Goal: Task Accomplishment & Management: Use online tool/utility

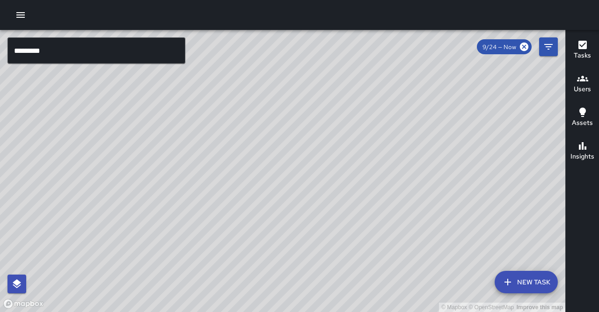
scroll to position [27, 0]
click at [59, 51] on input "*********" at bounding box center [96, 50] width 178 height 26
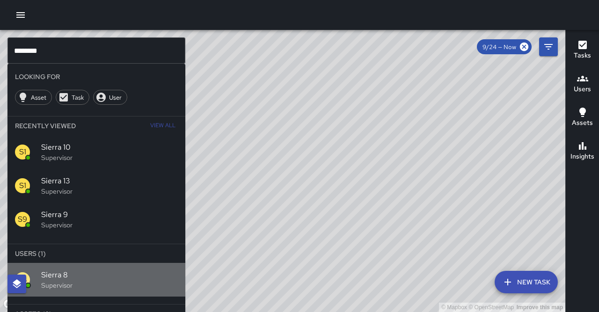
click at [153, 270] on span "Sierra 8" at bounding box center [109, 275] width 137 height 11
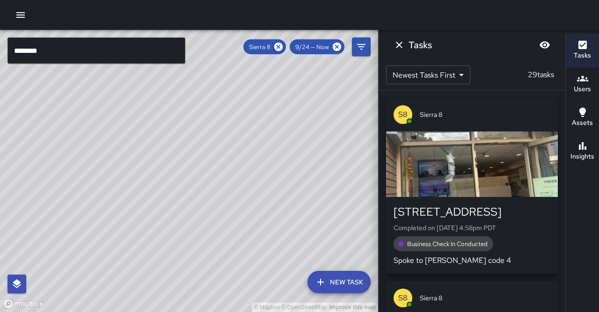
drag, startPoint x: 201, startPoint y: 203, endPoint x: 328, endPoint y: 85, distance: 173.2
click at [335, 76] on div "© Mapbox © OpenStreetMap Improve this map" at bounding box center [189, 171] width 378 height 282
click at [584, 152] on h6 "Insights" at bounding box center [583, 157] width 24 height 10
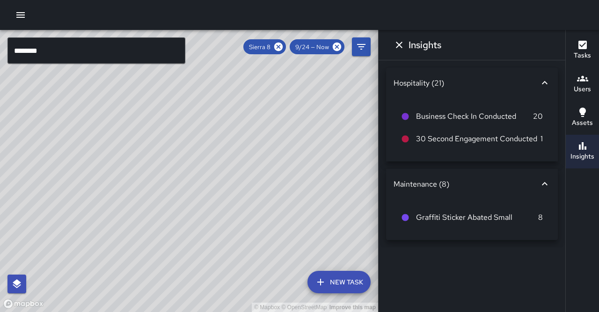
click at [580, 51] on h6 "Tasks" at bounding box center [582, 56] width 17 height 10
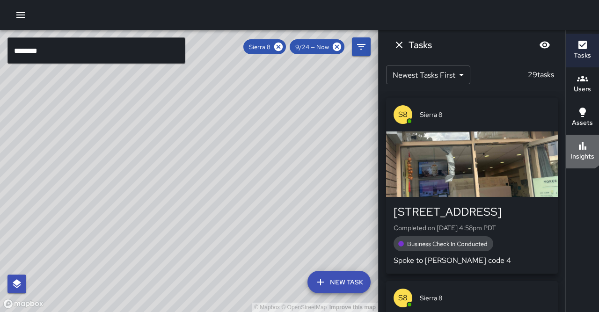
click at [578, 140] on div "Insights" at bounding box center [583, 151] width 24 height 22
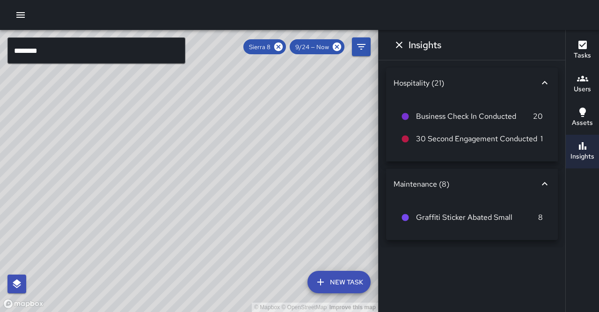
click at [548, 178] on icon at bounding box center [544, 183] width 11 height 11
click at [545, 179] on icon at bounding box center [544, 180] width 11 height 11
click at [580, 47] on icon "button" at bounding box center [582, 44] width 11 height 11
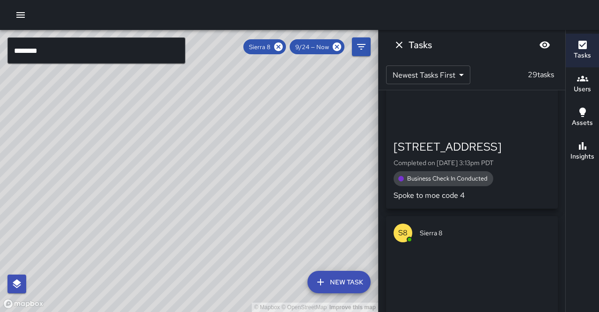
scroll to position [3914, 0]
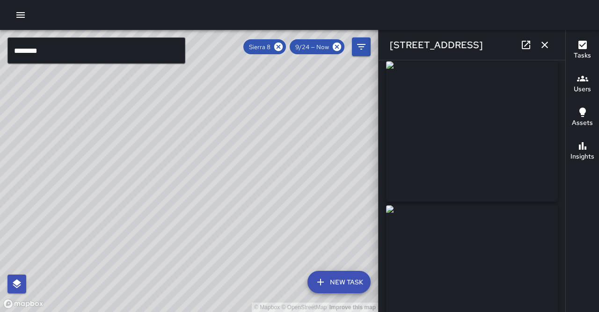
scroll to position [5, 0]
click at [547, 49] on button "button" at bounding box center [544, 45] width 19 height 19
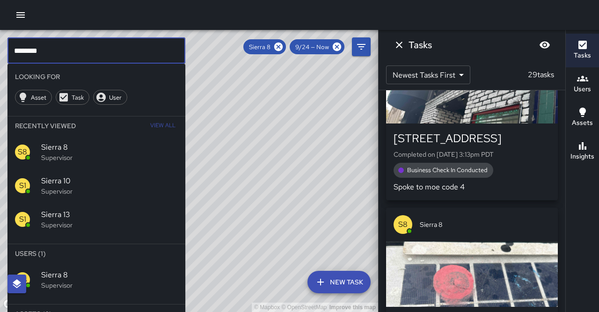
click at [166, 49] on input "********" at bounding box center [96, 50] width 178 height 26
click at [283, 47] on icon at bounding box center [278, 47] width 8 height 8
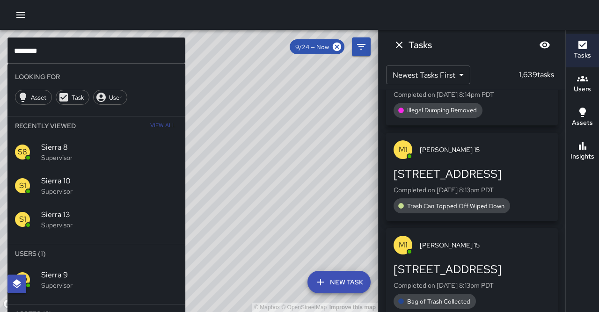
scroll to position [3702, 0]
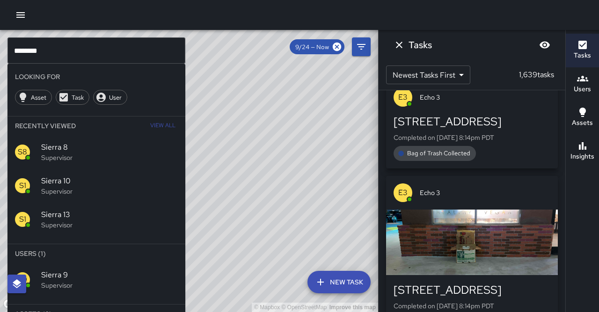
click at [71, 270] on span "Sierra 9" at bounding box center [109, 275] width 137 height 11
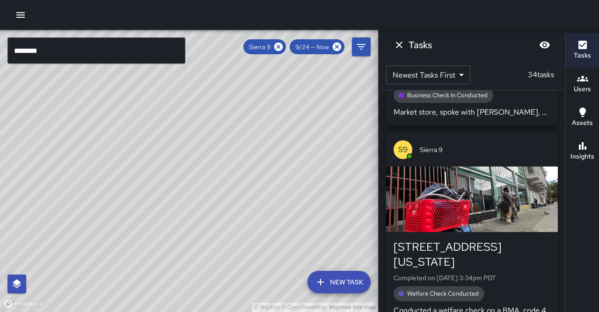
drag, startPoint x: 164, startPoint y: 176, endPoint x: 178, endPoint y: 168, distance: 16.4
click at [176, 168] on div "© Mapbox © OpenStreetMap Improve this map" at bounding box center [189, 171] width 378 height 282
click at [590, 151] on button "Insights" at bounding box center [582, 152] width 33 height 34
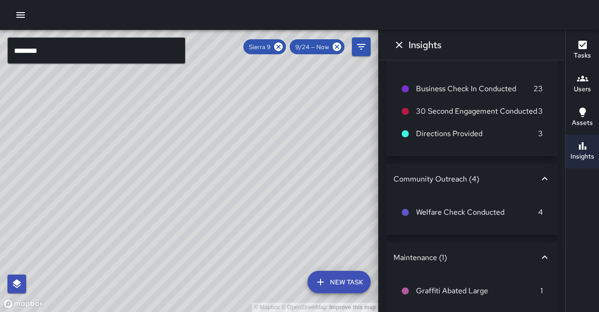
scroll to position [27, 0]
drag, startPoint x: 278, startPoint y: 126, endPoint x: 363, endPoint y: 132, distance: 84.9
click at [334, 130] on div "© Mapbox © OpenStreetMap Improve this map" at bounding box center [189, 171] width 378 height 282
click at [283, 47] on icon at bounding box center [278, 47] width 8 height 8
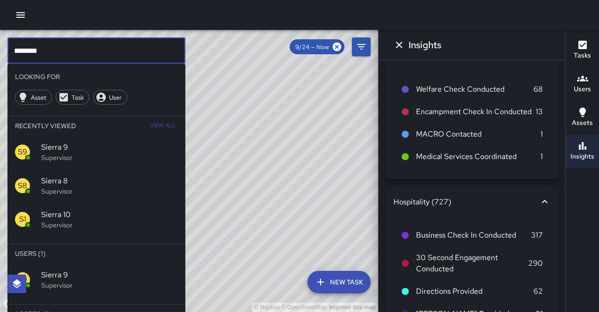
click at [52, 53] on input "********" at bounding box center [96, 50] width 178 height 26
click at [54, 281] on p "Supervisor" at bounding box center [109, 285] width 137 height 9
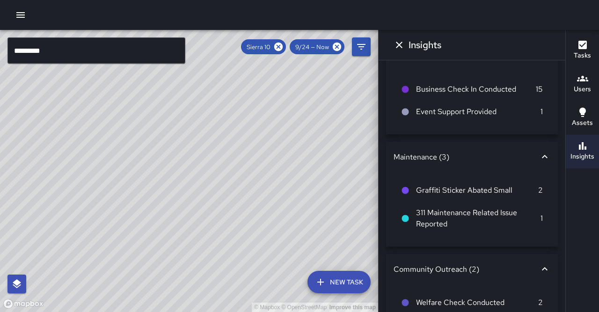
scroll to position [3488, 0]
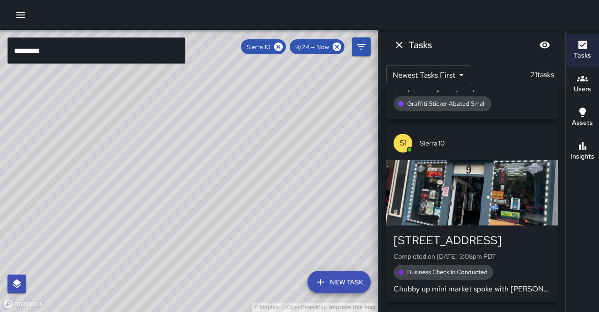
drag, startPoint x: 231, startPoint y: 212, endPoint x: 126, endPoint y: 312, distance: 145.0
click at [126, 312] on div "© Mapbox © OpenStreetMap Improve this map" at bounding box center [189, 171] width 378 height 282
click at [593, 137] on button "Insights" at bounding box center [582, 152] width 33 height 34
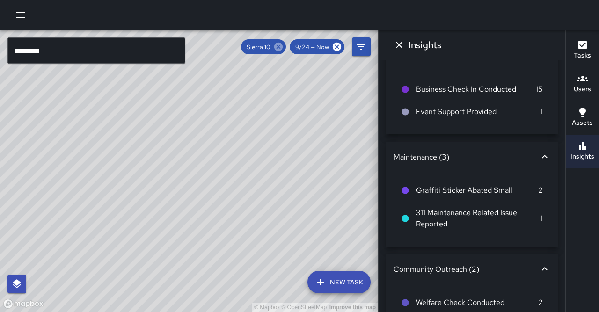
click at [283, 47] on icon at bounding box center [278, 47] width 8 height 8
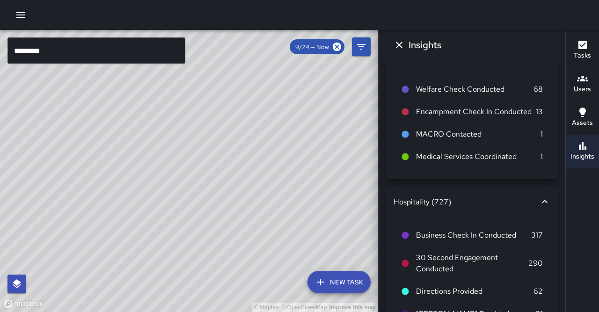
click at [79, 58] on input "*********" at bounding box center [96, 50] width 178 height 26
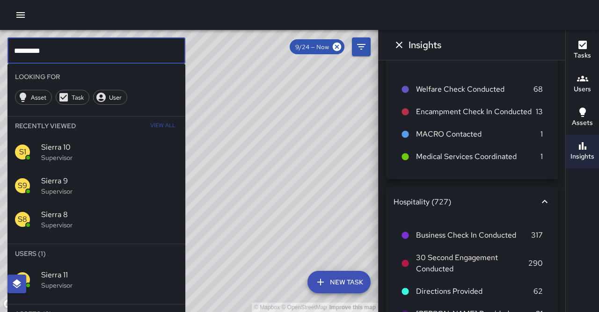
click at [66, 270] on span "Sierra 11" at bounding box center [109, 275] width 137 height 11
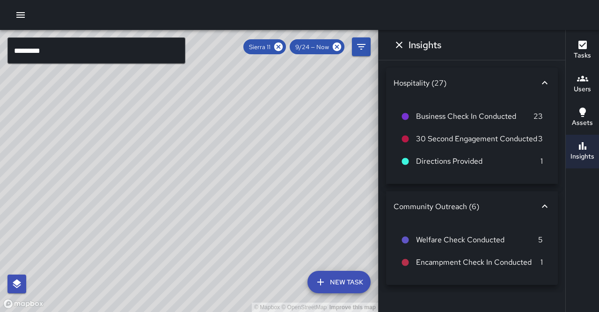
scroll to position [0, 0]
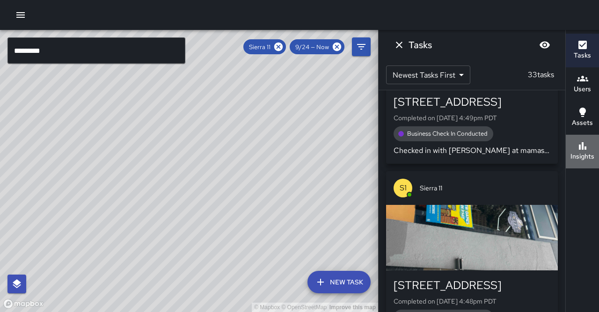
click at [586, 152] on h6 "Insights" at bounding box center [583, 157] width 24 height 10
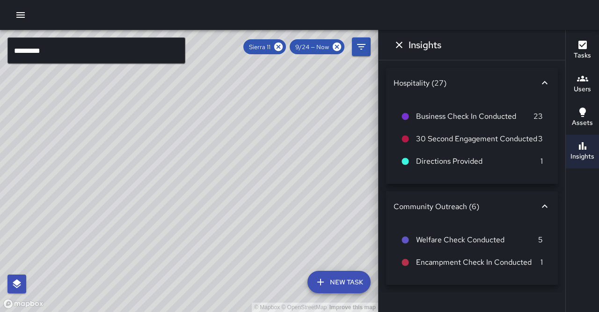
click at [127, 46] on input "*********" at bounding box center [96, 50] width 178 height 26
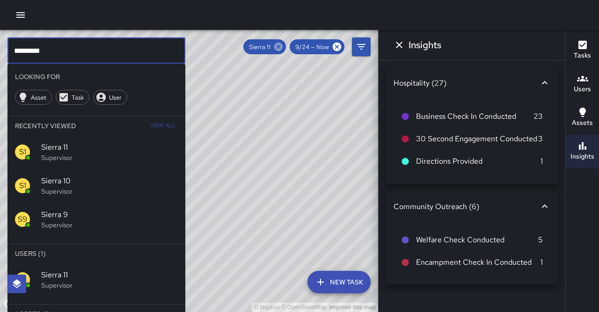
click at [284, 49] on icon at bounding box center [278, 47] width 10 height 10
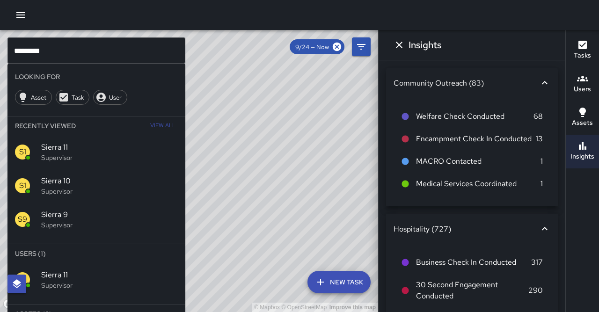
click at [140, 58] on input "*********" at bounding box center [96, 50] width 178 height 26
click at [106, 270] on span "Sierra 8" at bounding box center [109, 275] width 137 height 11
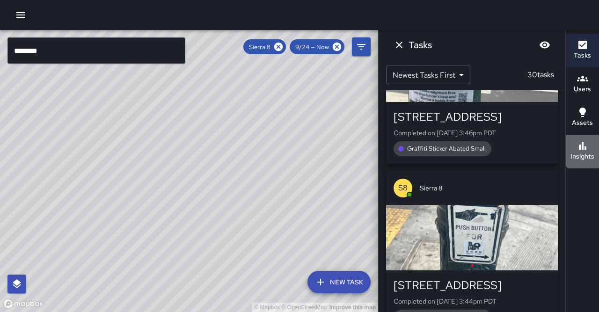
click at [593, 135] on button "Insights" at bounding box center [582, 152] width 33 height 34
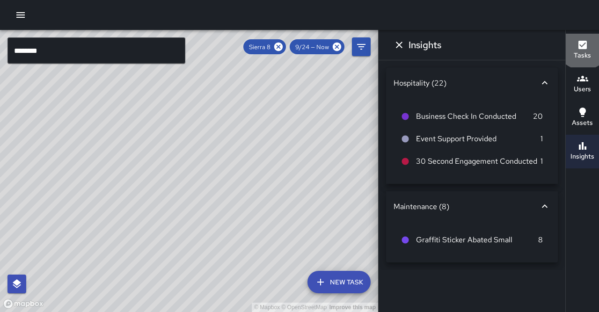
click at [583, 42] on icon "button" at bounding box center [582, 45] width 8 height 8
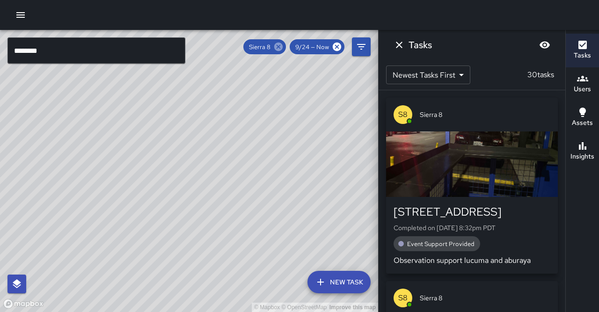
click at [284, 46] on icon at bounding box center [278, 47] width 10 height 10
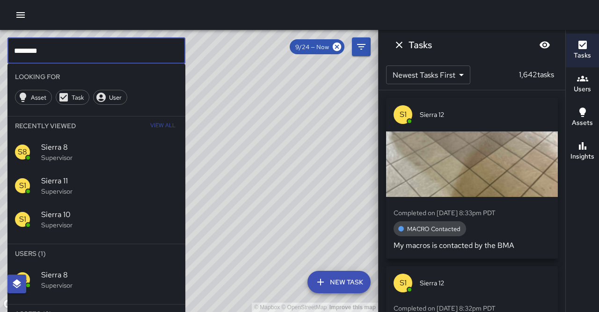
click at [124, 50] on input "********" at bounding box center [96, 50] width 178 height 26
click at [138, 270] on span "Sierra 12" at bounding box center [109, 275] width 137 height 11
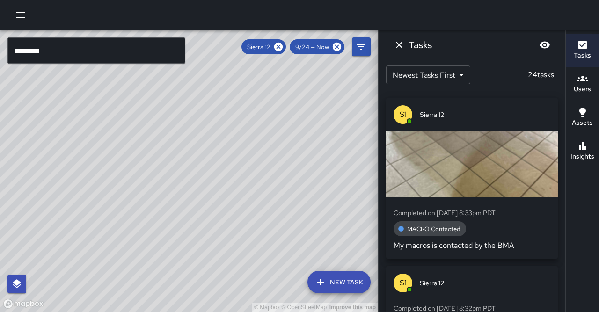
drag, startPoint x: 70, startPoint y: 181, endPoint x: 152, endPoint y: 75, distance: 133.5
click at [153, 74] on div "© Mapbox © OpenStreetMap Improve this map" at bounding box center [189, 171] width 378 height 282
click at [575, 152] on h6 "Insights" at bounding box center [583, 157] width 24 height 10
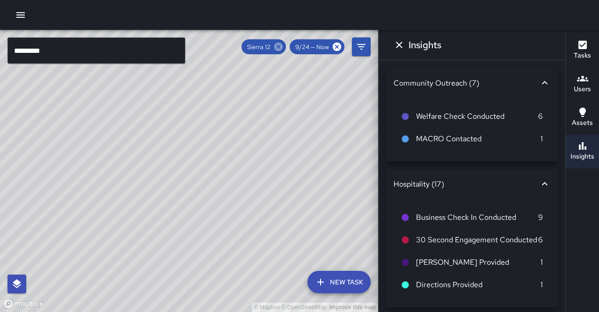
click at [283, 48] on icon at bounding box center [278, 47] width 8 height 8
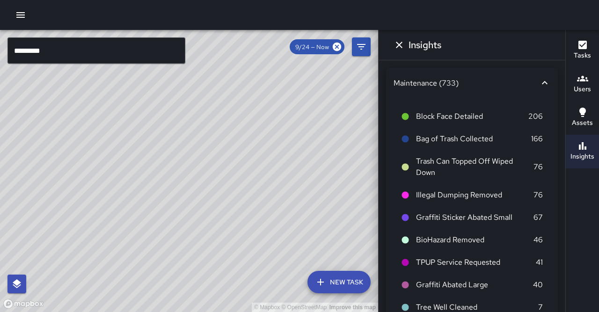
click at [128, 53] on input "*********" at bounding box center [96, 50] width 178 height 26
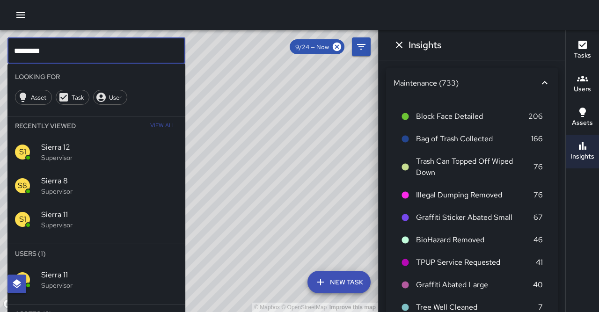
click at [72, 220] on p "Supervisor" at bounding box center [109, 224] width 137 height 9
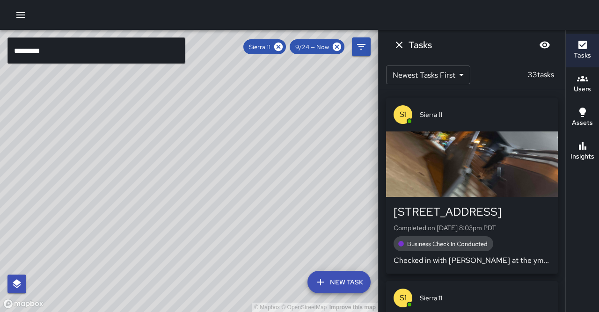
click at [579, 140] on icon "button" at bounding box center [582, 145] width 11 height 11
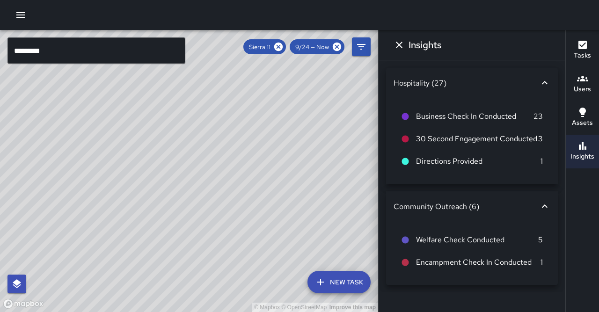
drag, startPoint x: 328, startPoint y: 117, endPoint x: 299, endPoint y: 154, distance: 47.7
click at [269, 173] on div "© Mapbox © OpenStreetMap Improve this map" at bounding box center [189, 171] width 378 height 282
drag, startPoint x: 320, startPoint y: 119, endPoint x: 309, endPoint y: 174, distance: 56.3
click at [308, 175] on div "© Mapbox © OpenStreetMap Improve this map" at bounding box center [189, 171] width 378 height 282
click at [283, 48] on icon at bounding box center [278, 47] width 8 height 8
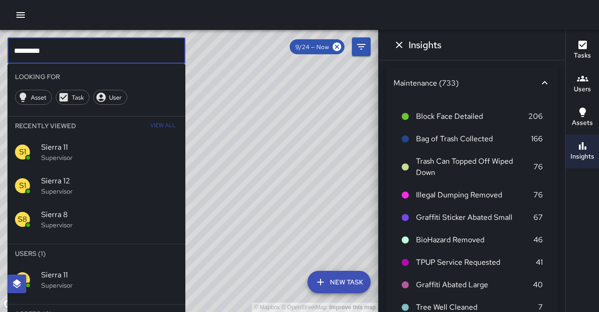
click at [170, 53] on input "*********" at bounding box center [96, 50] width 178 height 26
click at [124, 263] on div "S1 Sierra 13 Supervisor" at bounding box center [96, 280] width 178 height 34
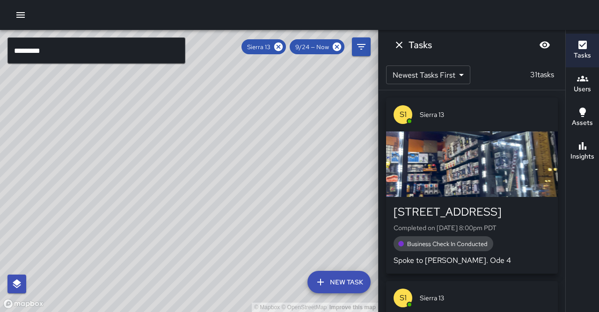
drag, startPoint x: 267, startPoint y: 217, endPoint x: 312, endPoint y: 176, distance: 61.3
click at [312, 176] on div "© Mapbox © OpenStreetMap Improve this map" at bounding box center [189, 171] width 378 height 282
click at [580, 142] on icon "button" at bounding box center [582, 145] width 7 height 7
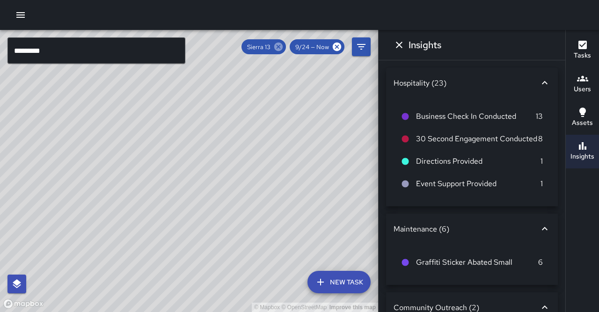
click at [283, 47] on icon at bounding box center [278, 47] width 8 height 8
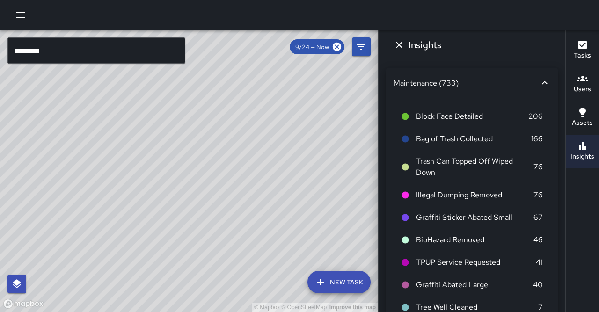
click at [98, 47] on input "*********" at bounding box center [96, 50] width 178 height 26
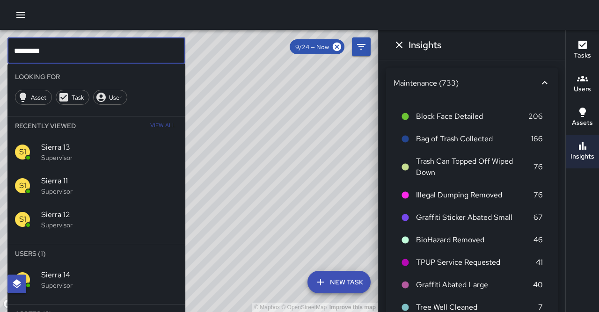
click at [57, 281] on p "Supervisor" at bounding box center [109, 285] width 137 height 9
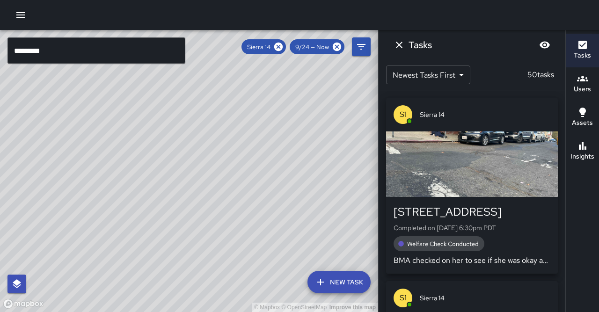
drag, startPoint x: 172, startPoint y: 135, endPoint x: 86, endPoint y: 202, distance: 108.8
click at [86, 202] on div "© Mapbox © OpenStreetMap Improve this map" at bounding box center [189, 171] width 378 height 282
drag, startPoint x: 53, startPoint y: 205, endPoint x: 114, endPoint y: 201, distance: 61.0
click at [90, 203] on div "© Mapbox © OpenStreetMap Improve this map" at bounding box center [189, 171] width 378 height 282
click at [587, 152] on h6 "Insights" at bounding box center [583, 157] width 24 height 10
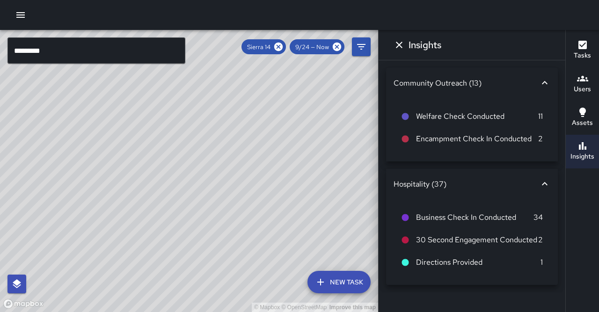
click at [578, 45] on div "Tasks" at bounding box center [582, 50] width 17 height 22
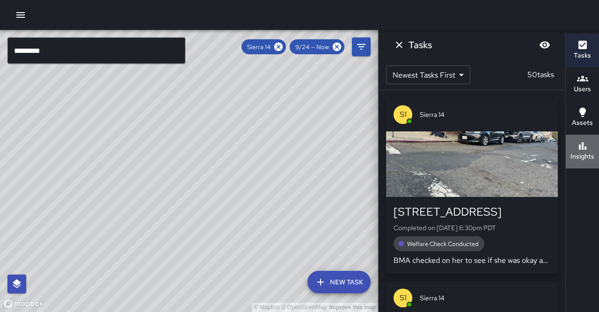
click at [579, 152] on h6 "Insights" at bounding box center [583, 157] width 24 height 10
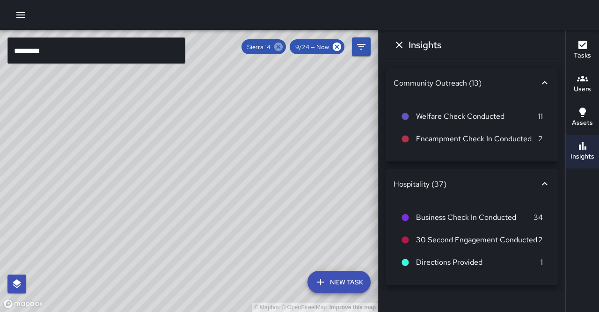
click at [284, 49] on icon at bounding box center [278, 47] width 10 height 10
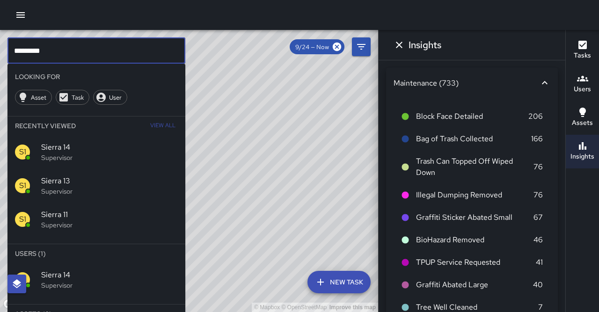
drag, startPoint x: 72, startPoint y: 58, endPoint x: 9, endPoint y: 53, distance: 62.9
click at [0, 53] on div "© Mapbox © OpenStreetMap Improve this map ********* ​ Looking For Asset Task Us…" at bounding box center [189, 171] width 378 height 282
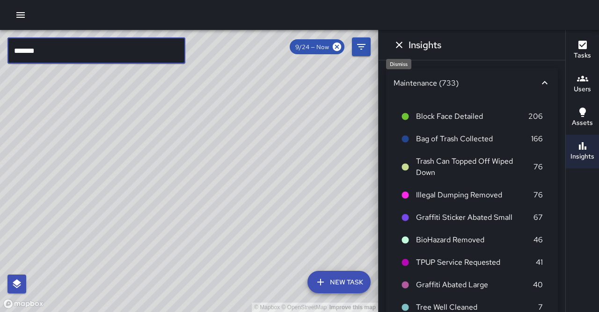
click at [399, 48] on icon "Dismiss" at bounding box center [399, 44] width 11 height 11
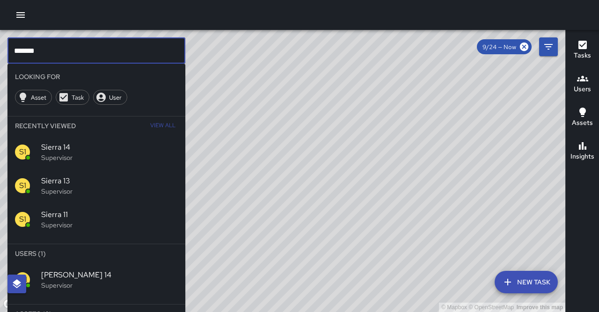
click at [134, 51] on input "*******" at bounding box center [96, 50] width 178 height 26
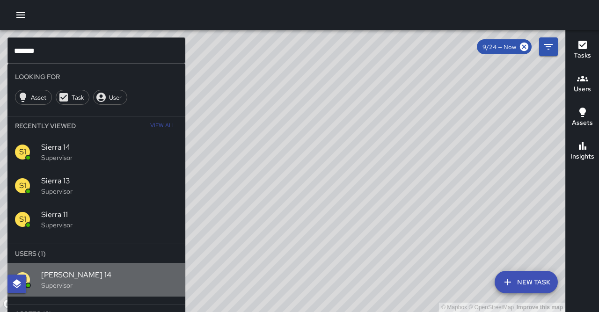
click at [120, 270] on span "Mike 14" at bounding box center [109, 275] width 137 height 11
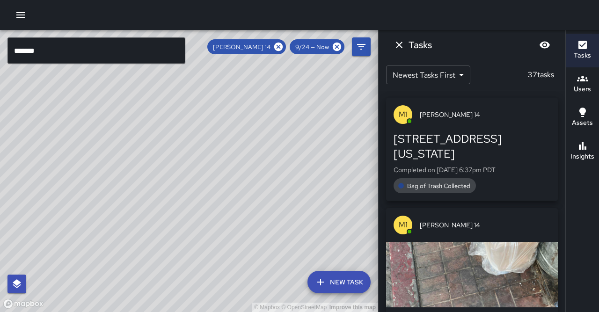
drag, startPoint x: 154, startPoint y: 205, endPoint x: 289, endPoint y: 90, distance: 177.3
click at [289, 90] on div "© Mapbox © OpenStreetMap Improve this map" at bounding box center [189, 171] width 378 height 282
click at [579, 147] on button "Insights" at bounding box center [582, 152] width 33 height 34
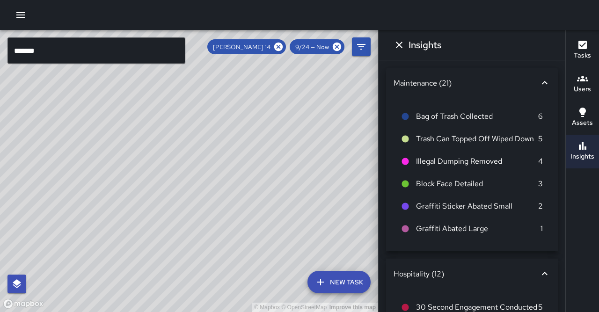
click at [586, 47] on icon "button" at bounding box center [582, 44] width 11 height 11
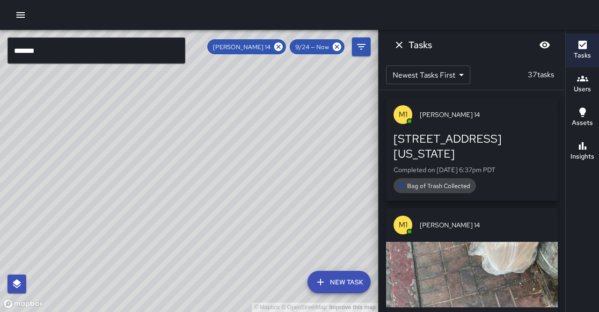
drag, startPoint x: 181, startPoint y: 158, endPoint x: 247, endPoint y: 117, distance: 78.2
click at [247, 117] on div "© Mapbox © OpenStreetMap Improve this map" at bounding box center [189, 171] width 378 height 282
drag, startPoint x: 206, startPoint y: 205, endPoint x: 266, endPoint y: 171, distance: 68.7
click at [269, 140] on div "© Mapbox © OpenStreetMap Improve this map" at bounding box center [189, 171] width 378 height 282
drag, startPoint x: 249, startPoint y: 226, endPoint x: 262, endPoint y: 184, distance: 43.8
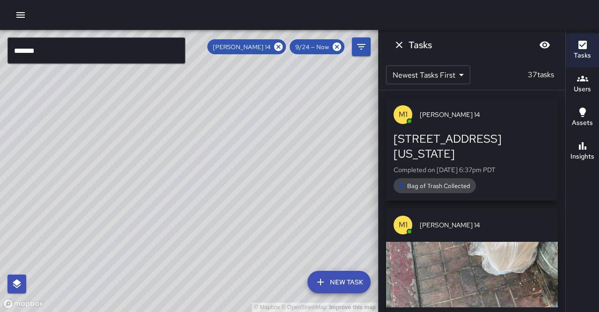
click at [262, 184] on div "© Mapbox © OpenStreetMap Improve this map" at bounding box center [189, 171] width 378 height 282
drag, startPoint x: 205, startPoint y: 274, endPoint x: 219, endPoint y: 230, distance: 45.7
click at [219, 230] on div "© Mapbox © OpenStreetMap Improve this map" at bounding box center [189, 171] width 378 height 282
drag, startPoint x: 294, startPoint y: 183, endPoint x: 136, endPoint y: 227, distance: 164.2
click at [137, 227] on div "© Mapbox © OpenStreetMap Improve this map" at bounding box center [189, 171] width 378 height 282
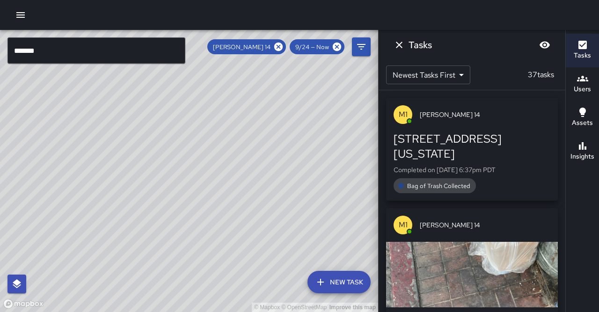
drag, startPoint x: 150, startPoint y: 217, endPoint x: 136, endPoint y: 255, distance: 40.9
click at [135, 256] on div "© Mapbox © OpenStreetMap Improve this map" at bounding box center [189, 171] width 378 height 282
drag, startPoint x: 215, startPoint y: 191, endPoint x: 205, endPoint y: 227, distance: 37.8
click at [205, 227] on div "© Mapbox © OpenStreetMap Improve this map" at bounding box center [189, 171] width 378 height 282
click at [284, 47] on icon at bounding box center [278, 47] width 10 height 10
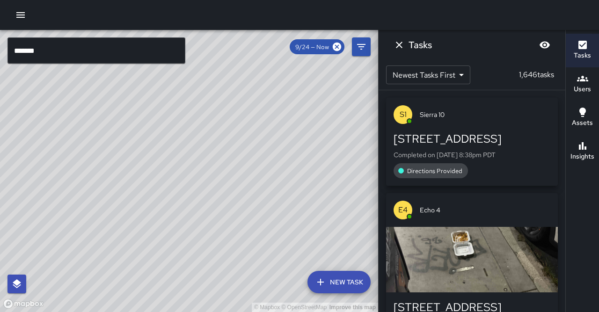
click at [67, 55] on input "*******" at bounding box center [96, 50] width 178 height 26
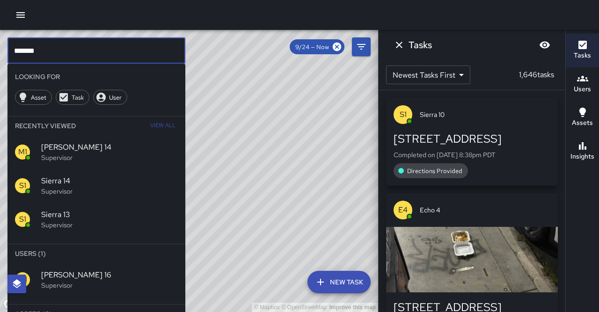
click at [61, 281] on p "Supervisor" at bounding box center [109, 285] width 137 height 9
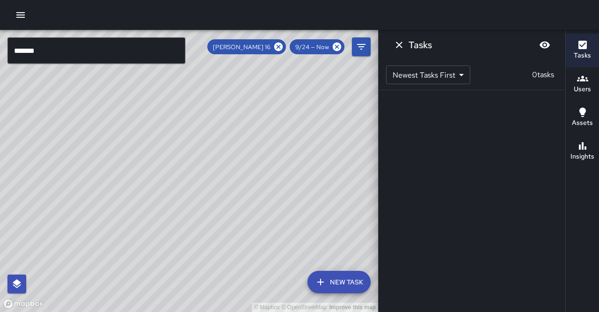
click at [39, 56] on input "*******" at bounding box center [96, 50] width 178 height 26
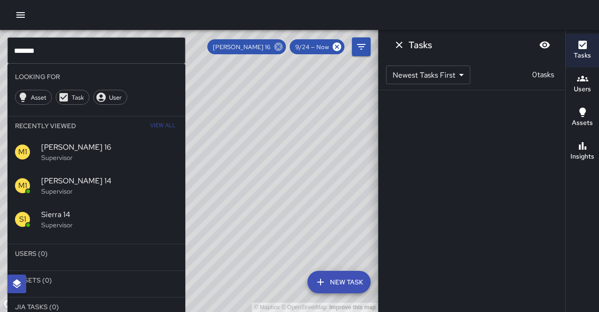
click at [283, 47] on icon at bounding box center [278, 47] width 8 height 8
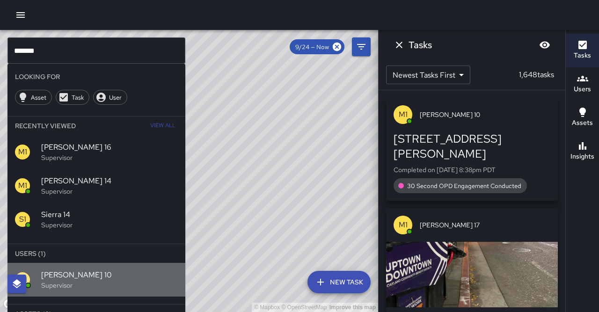
click at [73, 281] on p "Supervisor" at bounding box center [109, 285] width 137 height 9
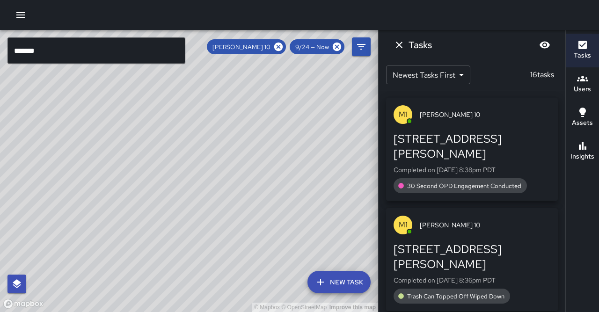
drag, startPoint x: 157, startPoint y: 236, endPoint x: 131, endPoint y: 282, distance: 53.0
click at [131, 282] on div "© Mapbox © OpenStreetMap Improve this map" at bounding box center [189, 171] width 378 height 282
click at [283, 48] on icon at bounding box center [278, 47] width 8 height 8
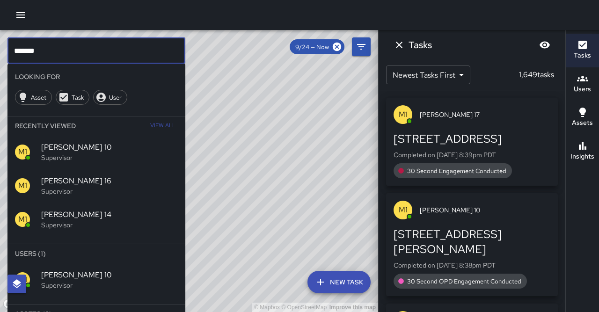
click at [109, 52] on input "*******" at bounding box center [96, 50] width 178 height 26
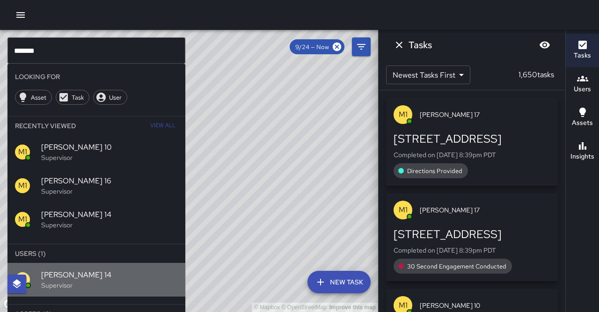
click at [67, 270] on span "Mike 14" at bounding box center [109, 275] width 137 height 11
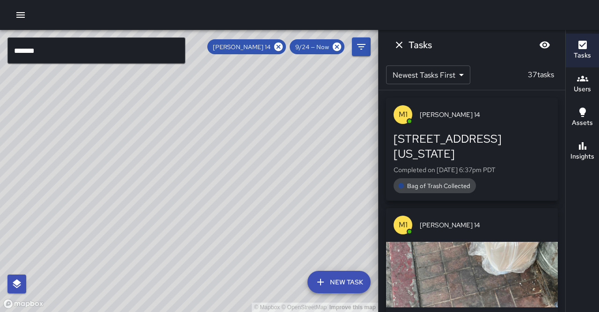
click at [47, 47] on input "*******" at bounding box center [96, 50] width 178 height 26
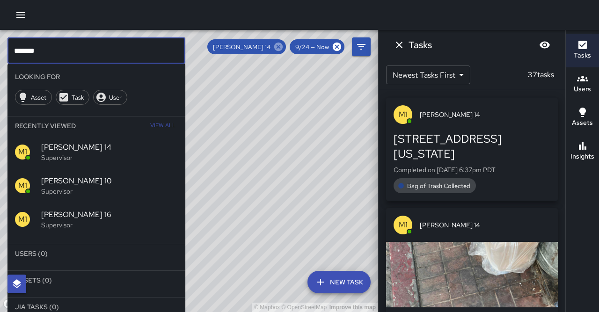
click at [283, 47] on icon at bounding box center [278, 47] width 8 height 8
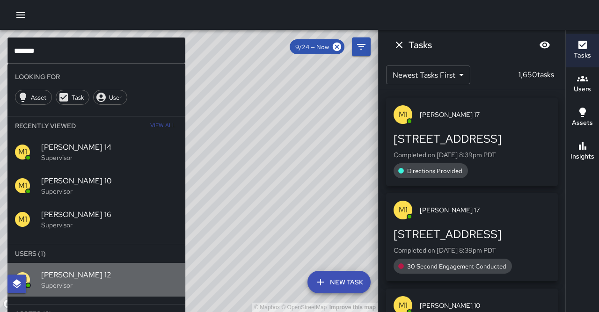
click at [92, 270] on span "Mike 12" at bounding box center [109, 275] width 137 height 11
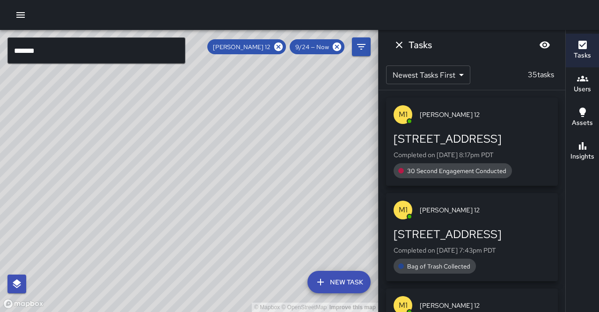
drag, startPoint x: 119, startPoint y: 222, endPoint x: 135, endPoint y: 204, distance: 24.2
click at [134, 203] on div "© Mapbox © OpenStreetMap Improve this map" at bounding box center [189, 171] width 378 height 282
drag, startPoint x: 140, startPoint y: 205, endPoint x: 170, endPoint y: 188, distance: 34.4
click at [171, 188] on div "© Mapbox © OpenStreetMap Improve this map" at bounding box center [189, 171] width 378 height 282
click at [283, 46] on icon at bounding box center [278, 47] width 8 height 8
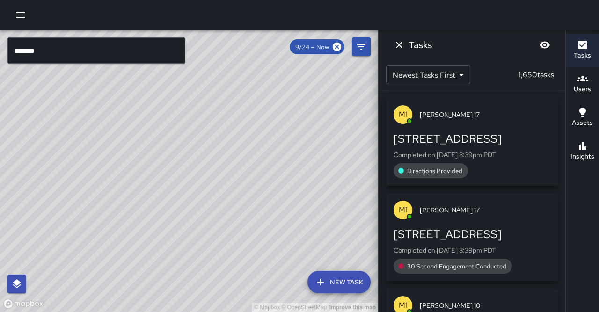
click at [103, 54] on input "*******" at bounding box center [96, 50] width 178 height 26
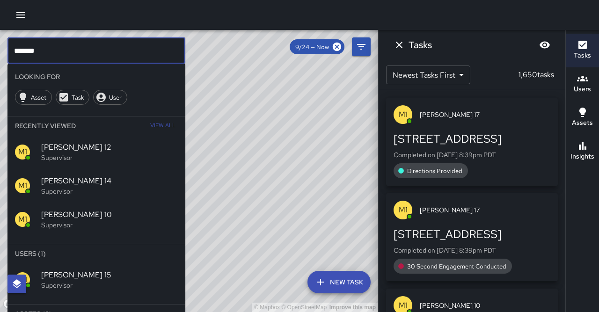
click at [94, 270] on span "[PERSON_NAME] 15" at bounding box center [109, 275] width 137 height 11
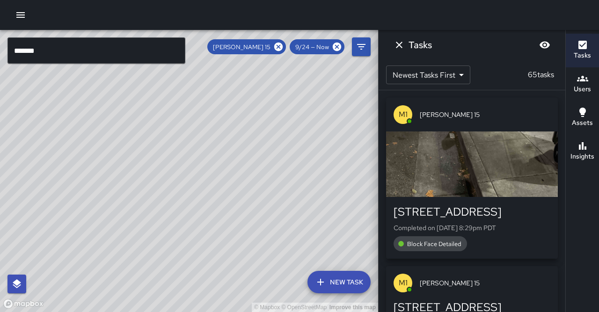
drag, startPoint x: 112, startPoint y: 239, endPoint x: 208, endPoint y: 95, distance: 172.4
click at [208, 95] on div "© Mapbox © OpenStreetMap Improve this map" at bounding box center [189, 171] width 378 height 282
click at [460, 156] on div "button" at bounding box center [472, 165] width 172 height 66
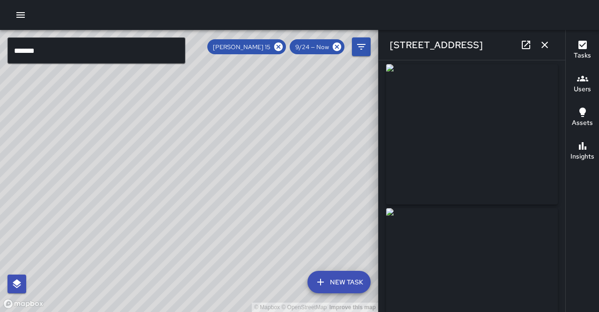
scroll to position [3, 0]
click at [548, 43] on icon "button" at bounding box center [544, 44] width 11 height 11
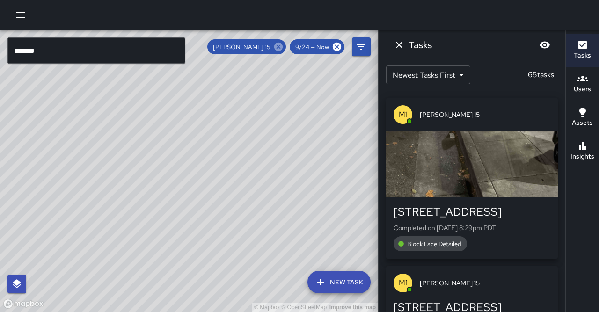
click at [283, 49] on icon at bounding box center [278, 47] width 8 height 8
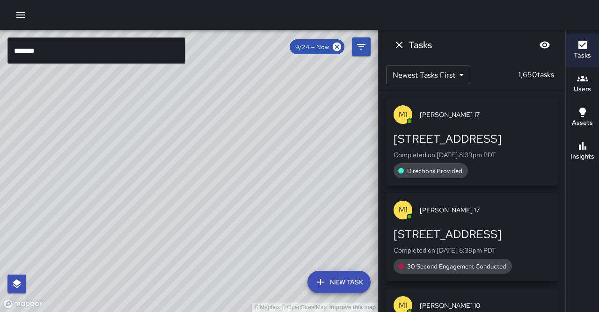
click at [104, 51] on input "*******" at bounding box center [96, 50] width 178 height 26
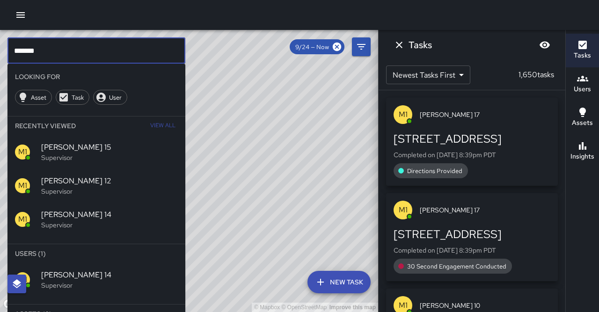
type input "*******"
click at [99, 270] on span "Mike 14" at bounding box center [109, 275] width 137 height 11
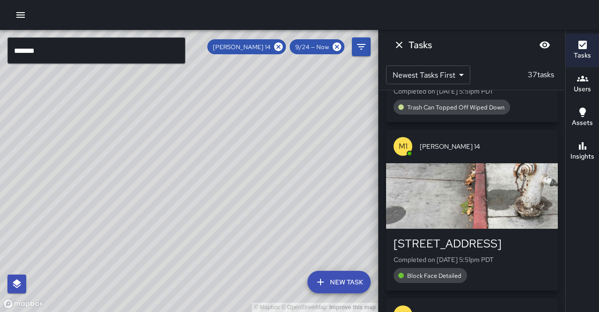
scroll to position [1076, 0]
click at [480, 164] on div "button" at bounding box center [472, 197] width 172 height 66
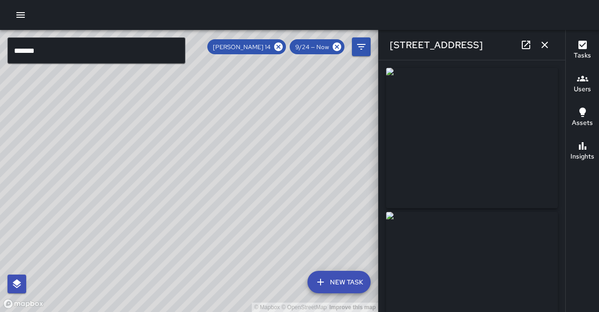
scroll to position [0, 0]
click at [530, 44] on icon at bounding box center [525, 44] width 11 height 11
click at [549, 44] on icon "button" at bounding box center [544, 44] width 11 height 11
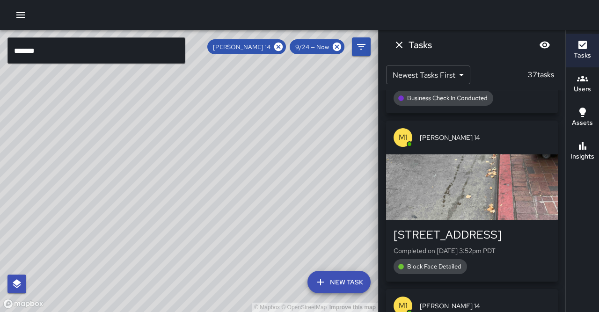
scroll to position [2175, 0]
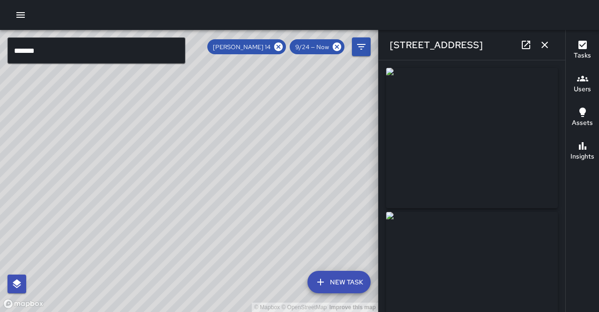
type input "**********"
click at [527, 50] on link at bounding box center [526, 45] width 19 height 19
click at [544, 49] on button "button" at bounding box center [544, 45] width 19 height 19
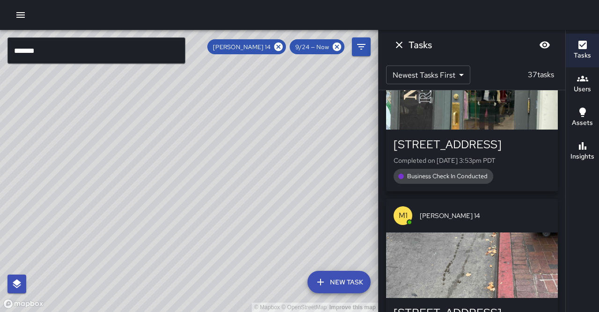
scroll to position [2087, 0]
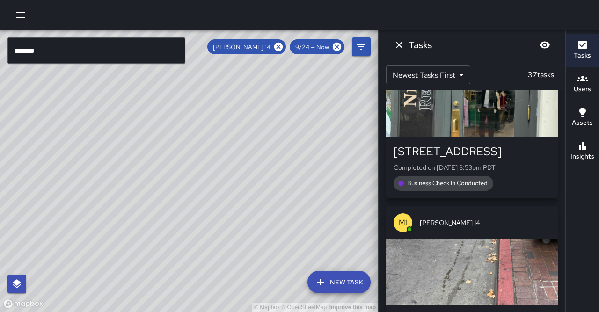
click at [486, 240] on div "button" at bounding box center [472, 273] width 172 height 66
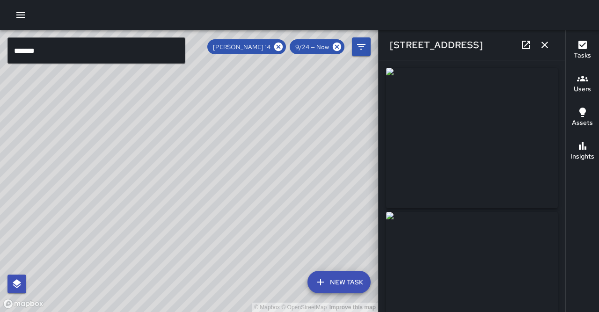
type input "**********"
click at [532, 50] on link at bounding box center [526, 45] width 19 height 19
click at [45, 46] on input "*******" at bounding box center [96, 50] width 178 height 26
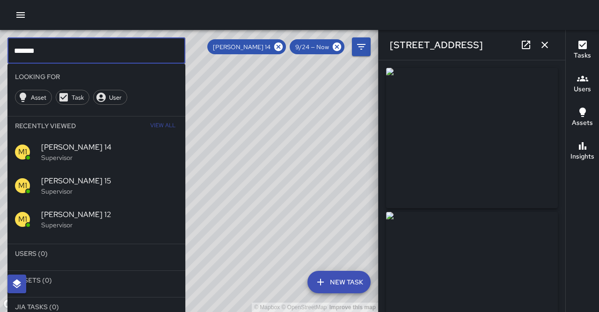
scroll to position [0, 0]
type input "*******"
click at [64, 176] on span "[PERSON_NAME] 15" at bounding box center [109, 181] width 137 height 11
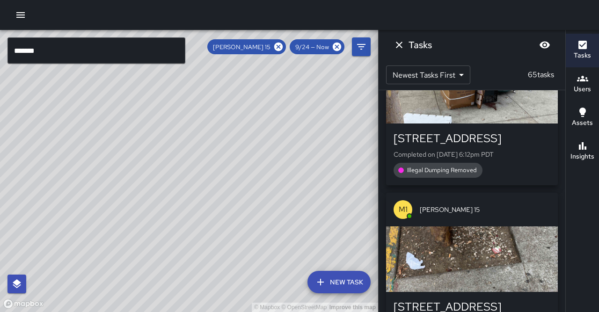
scroll to position [2451, 0]
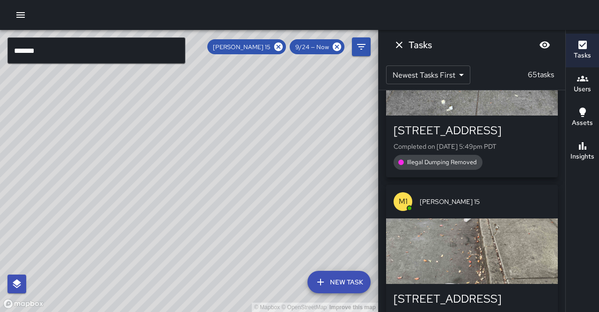
click at [467, 219] on div "button" at bounding box center [472, 252] width 172 height 66
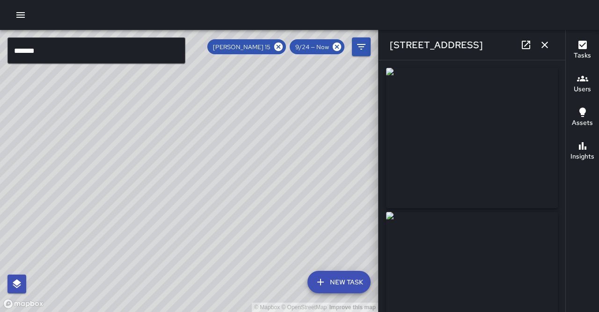
type input "**********"
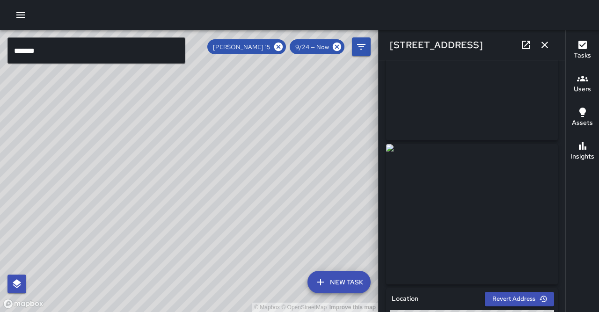
scroll to position [70, 0]
click at [529, 49] on link at bounding box center [526, 45] width 19 height 19
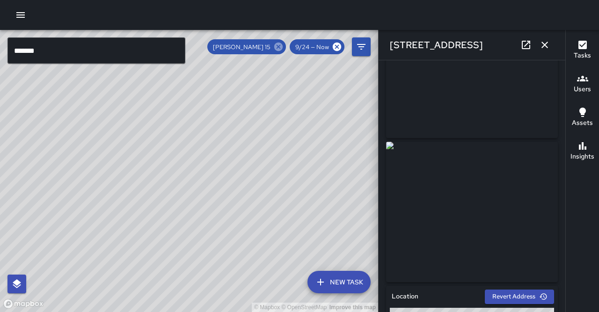
click at [283, 46] on icon at bounding box center [278, 47] width 8 height 8
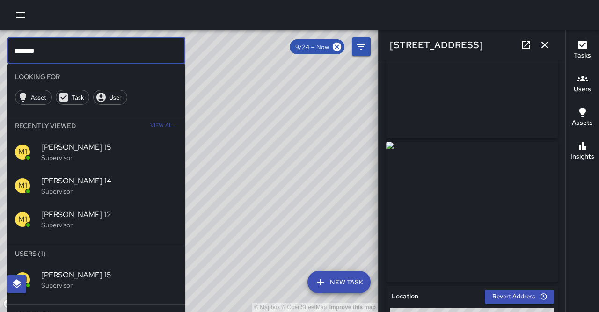
click at [71, 48] on input "*******" at bounding box center [96, 50] width 178 height 26
drag, startPoint x: 71, startPoint y: 48, endPoint x: 0, endPoint y: 49, distance: 71.1
click at [0, 49] on div "© Mapbox © OpenStreetMap Improve this map ******* ​ Looking For Asset Task User…" at bounding box center [189, 171] width 378 height 282
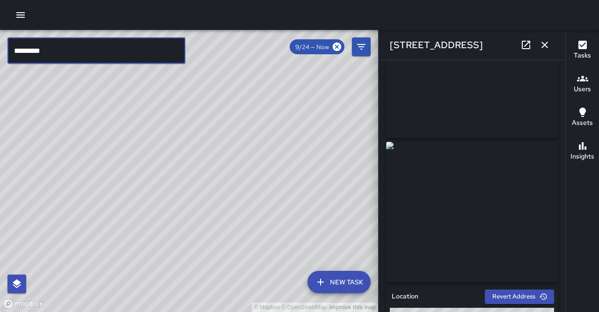
type input "*********"
click at [124, 87] on div "© Mapbox © OpenStreetMap Improve this map" at bounding box center [189, 171] width 378 height 282
click at [542, 46] on button "button" at bounding box center [544, 45] width 19 height 19
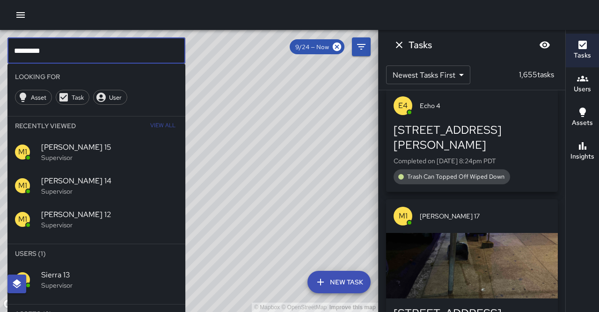
click at [153, 45] on input "*********" at bounding box center [96, 50] width 178 height 26
click at [124, 281] on p "Supervisor" at bounding box center [109, 285] width 137 height 9
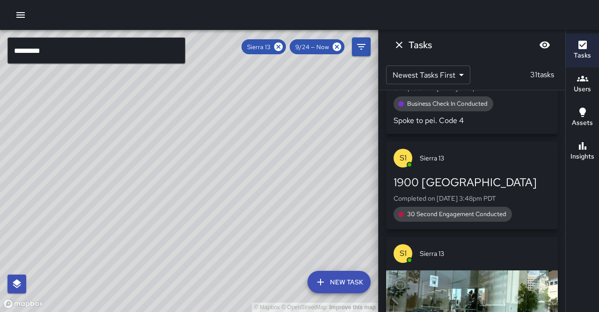
drag, startPoint x: 295, startPoint y: 117, endPoint x: 240, endPoint y: 199, distance: 99.4
click at [240, 199] on div "© Mapbox © OpenStreetMap Improve this map" at bounding box center [189, 171] width 378 height 282
click at [330, 110] on div "© Mapbox © OpenStreetMap Improve this map" at bounding box center [189, 171] width 378 height 282
click at [577, 152] on h6 "Insights" at bounding box center [583, 157] width 24 height 10
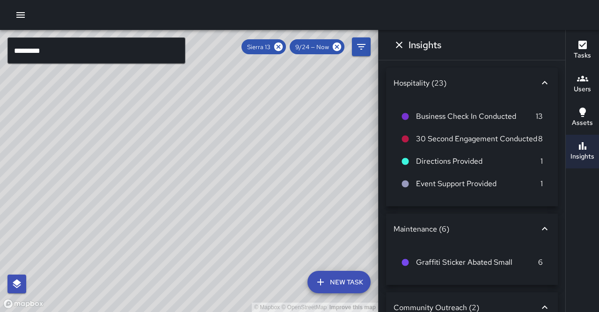
click at [591, 54] on button "Tasks" at bounding box center [582, 51] width 33 height 34
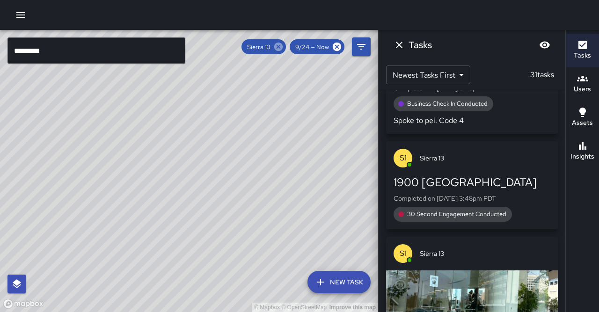
click at [283, 46] on icon at bounding box center [278, 47] width 8 height 8
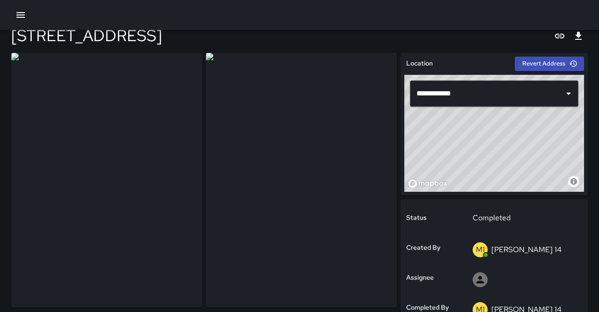
scroll to position [10, 0]
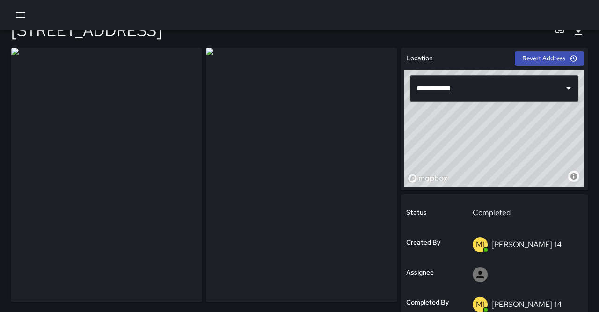
scroll to position [17, 0]
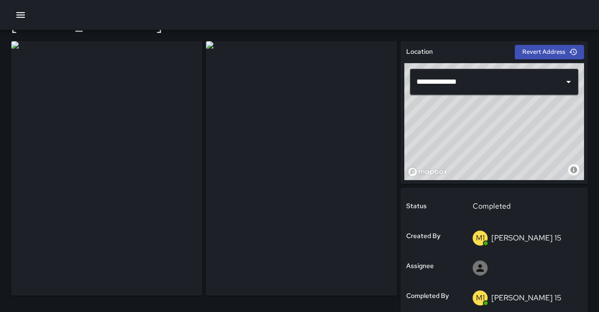
scroll to position [23, 0]
